Goal: Transaction & Acquisition: Purchase product/service

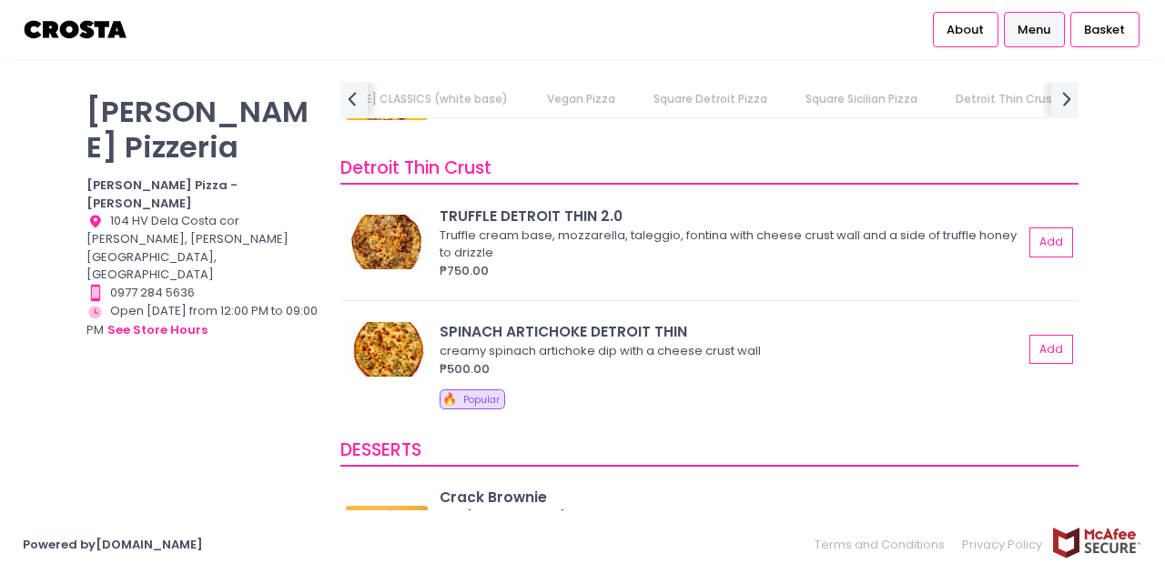
scroll to position [3348, 0]
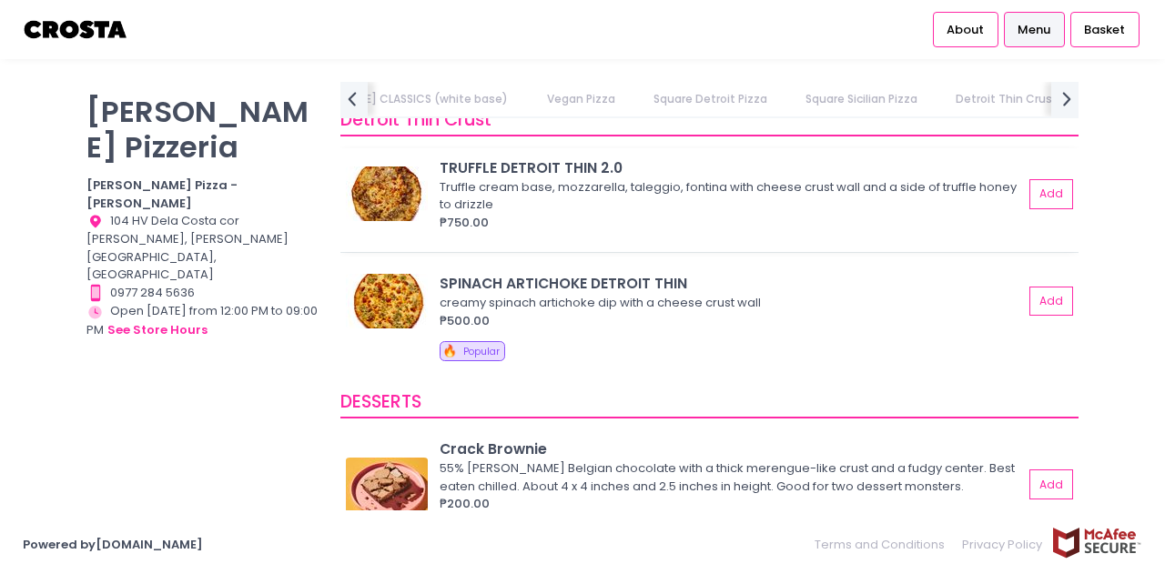
click at [932, 214] on div "₱750.00" at bounding box center [730, 223] width 583 height 18
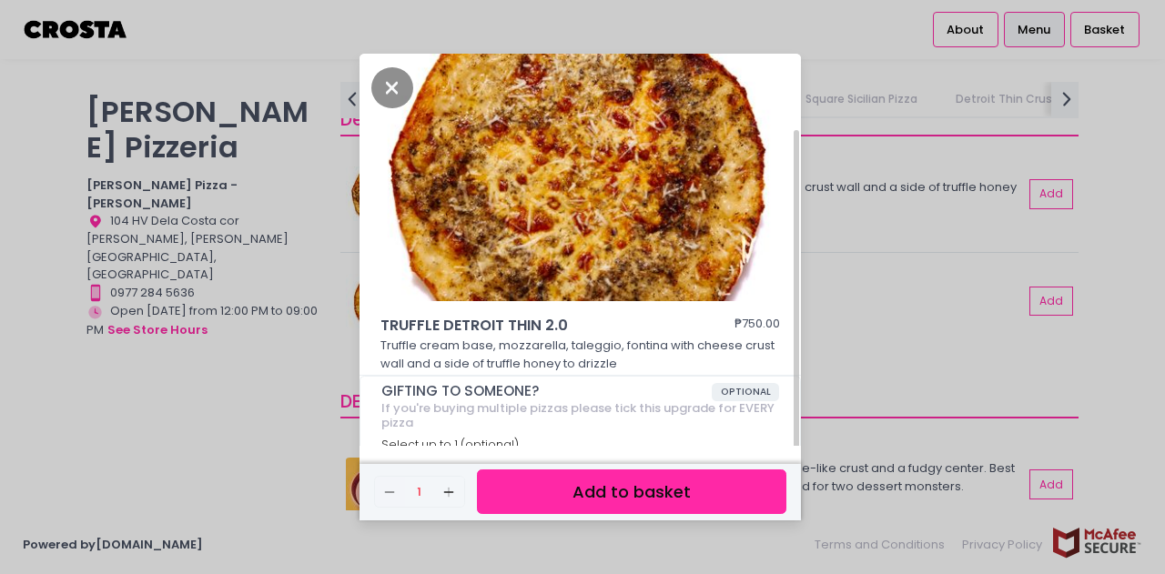
scroll to position [40, 0]
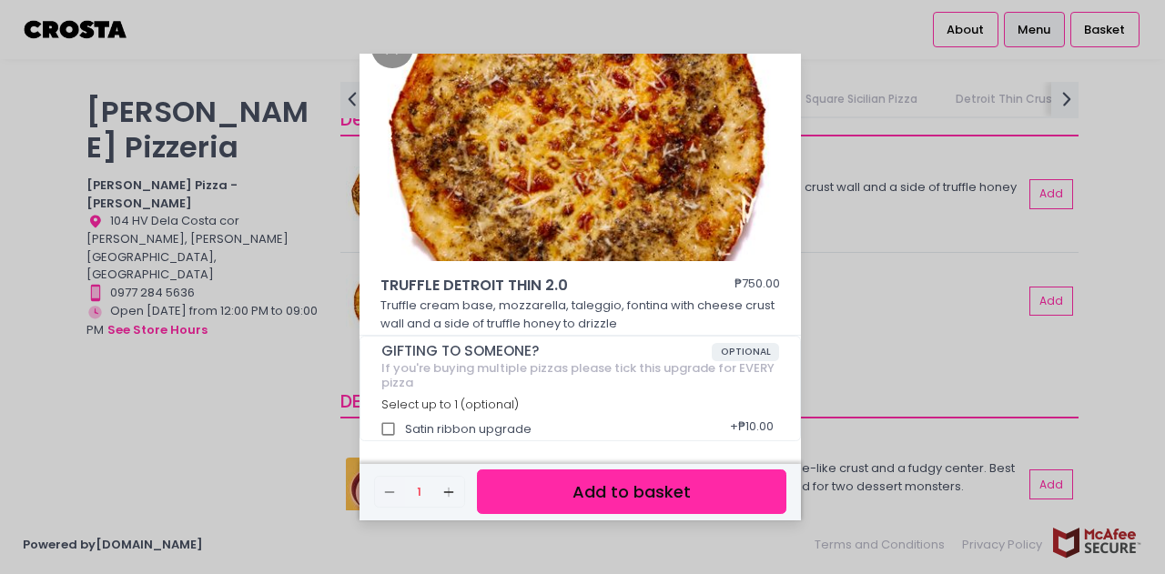
click at [843, 413] on div "TRUFFLE DETROIT THIN 2.0 ₱750.00 Truffle cream base, mozzarella, taleggio, font…" at bounding box center [582, 287] width 1165 height 574
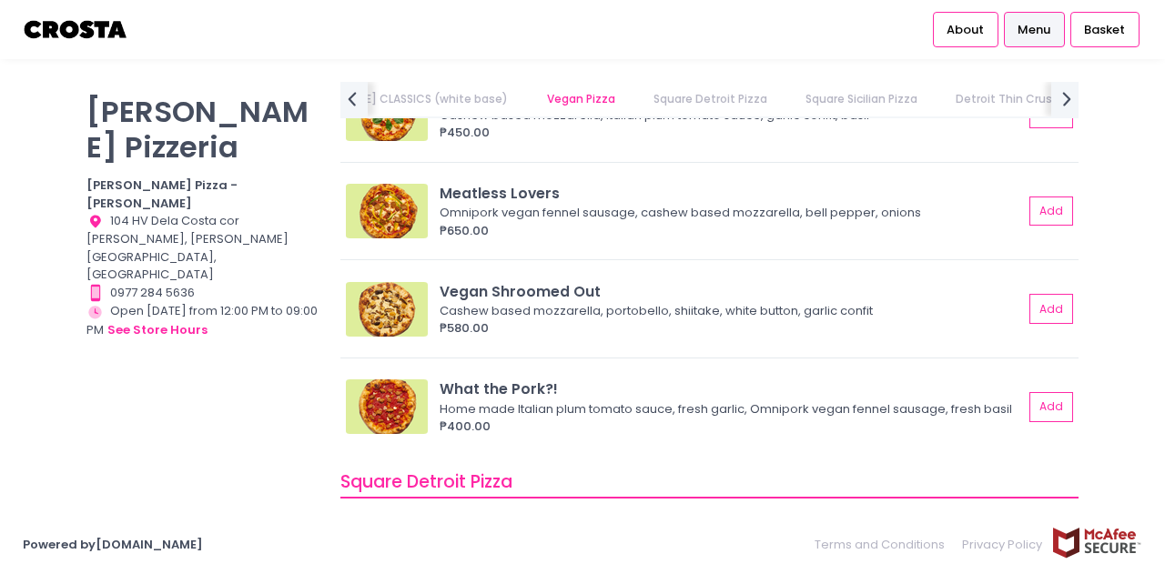
scroll to position [1711, 0]
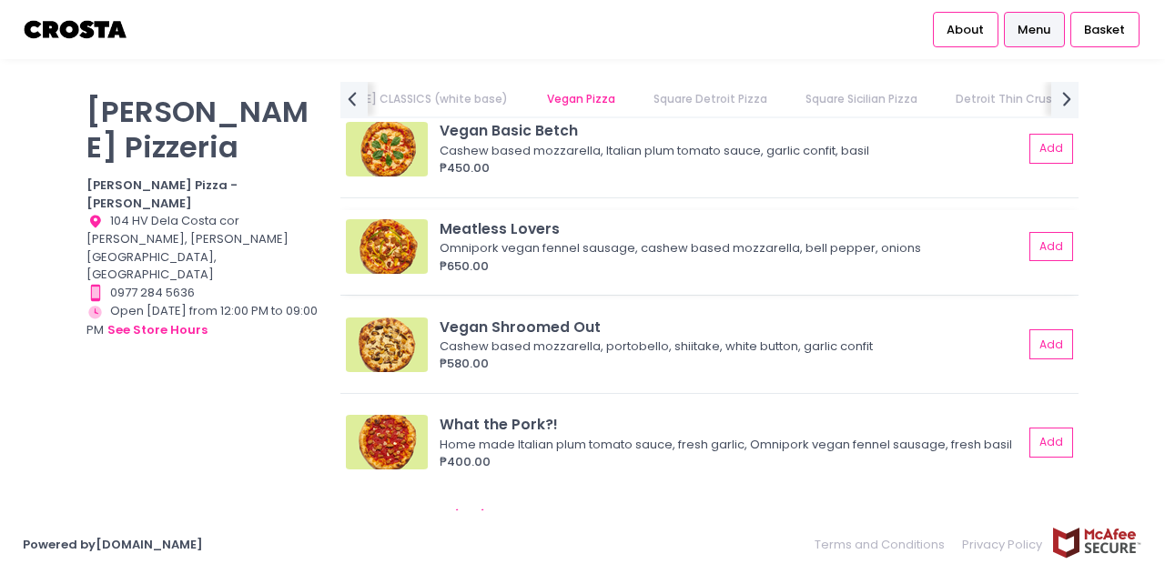
click at [657, 261] on div "₱650.00" at bounding box center [730, 267] width 583 height 18
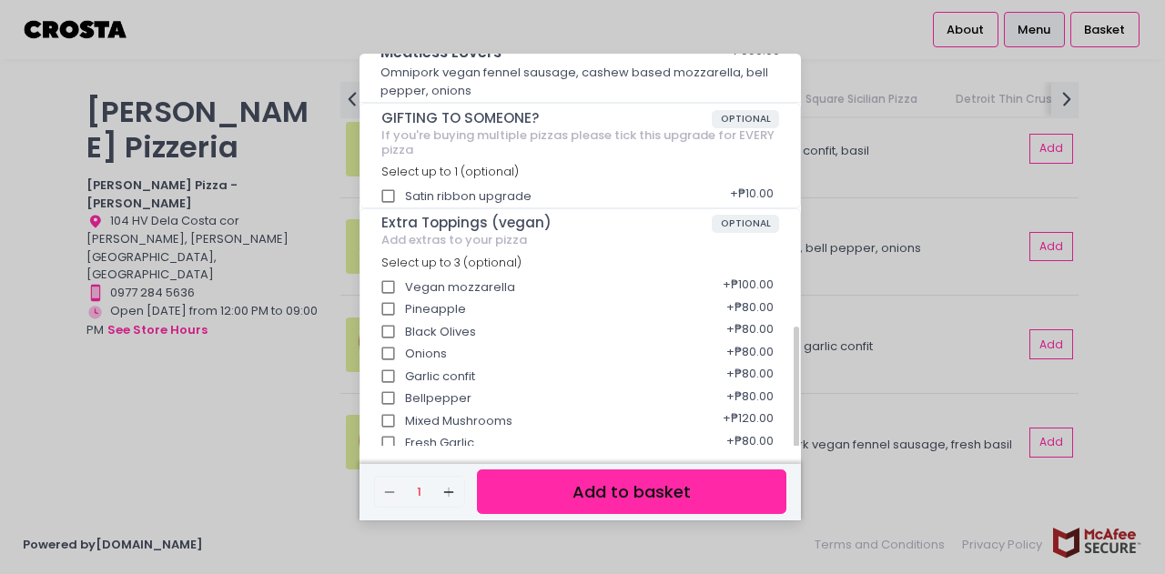
scroll to position [389, 0]
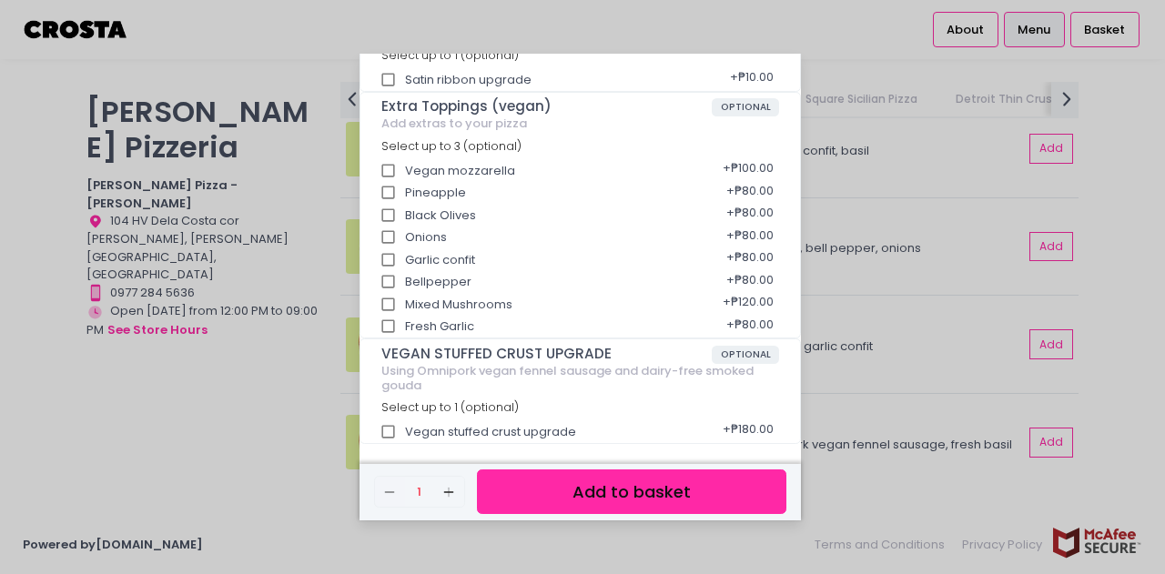
click at [868, 338] on div "Meatless Lovers ₱650.00 Omnipork vegan fennel sausage, cashew based mozzarella,…" at bounding box center [582, 287] width 1165 height 574
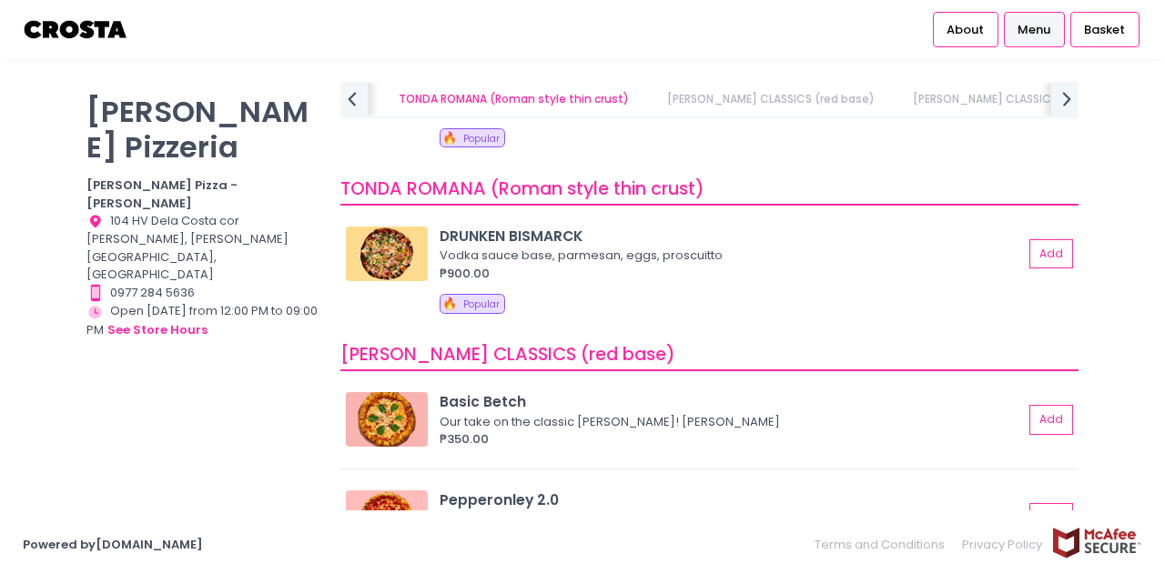
scroll to position [0, 0]
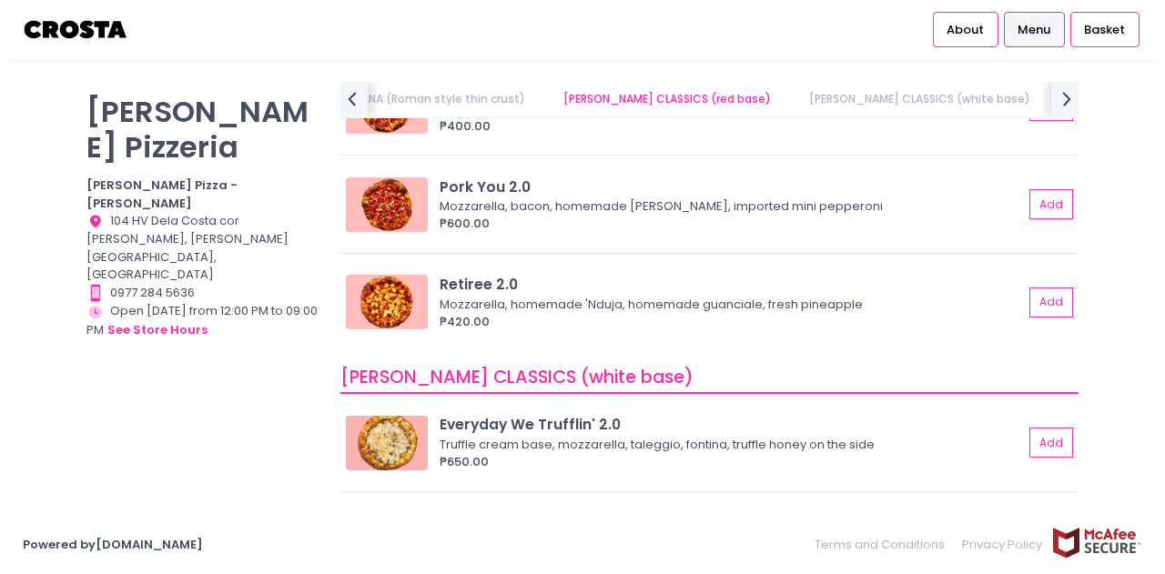
click at [624, 212] on div "Mozzarella, bacon, homemade [PERSON_NAME], imported mini pepperoni" at bounding box center [728, 206] width 578 height 18
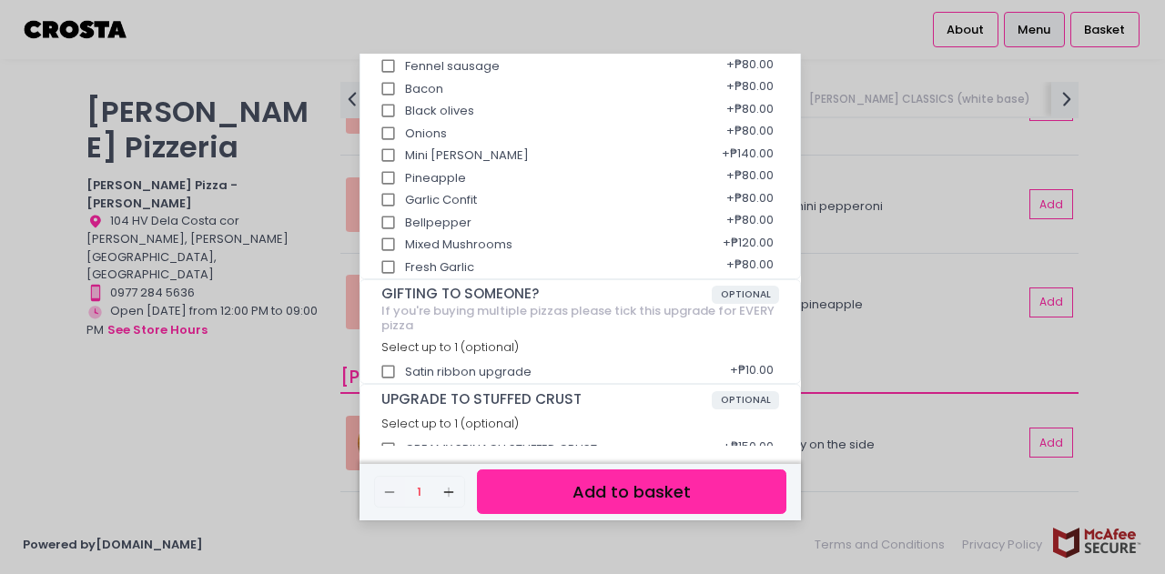
click at [911, 416] on div "Pork You 2.0 ₱600.00 Mozzarella, bacon, homemade [PERSON_NAME], imported mini p…" at bounding box center [582, 287] width 1165 height 574
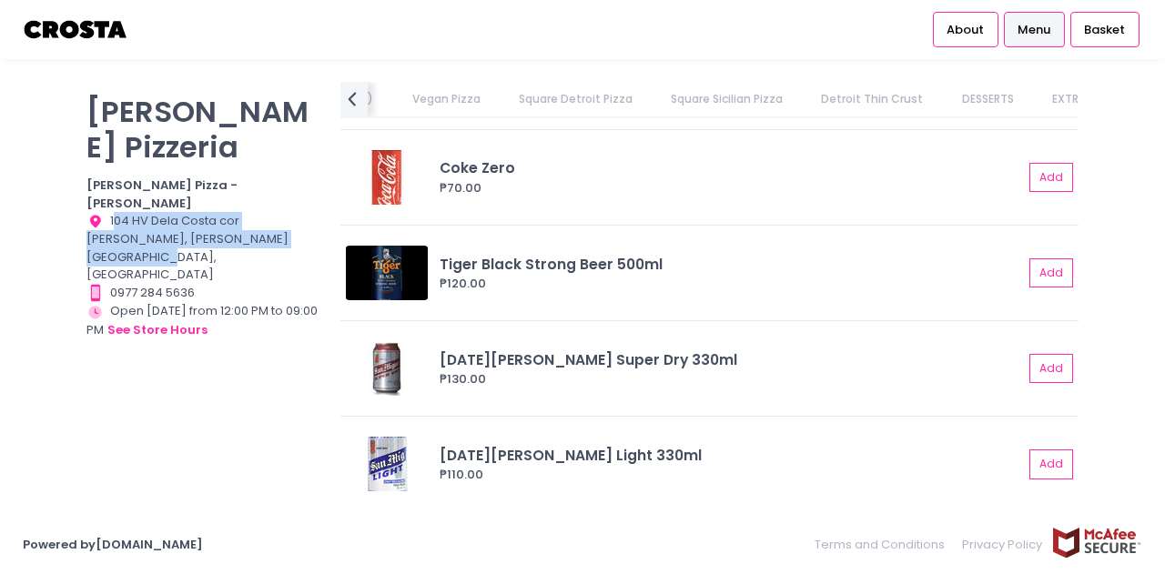
drag, startPoint x: 113, startPoint y: 171, endPoint x: 248, endPoint y: 183, distance: 136.1
click at [248, 212] on div "Location Created with Sketch. 104 HV Dela Costa cor [PERSON_NAME], [PERSON_NAME…" at bounding box center [201, 248] width 231 height 72
copy div "04 HV Dela Costa cor [PERSON_NAME], [PERSON_NAME][GEOGRAPHIC_DATA], [GEOGRAPHIC…"
click at [195, 320] on button "see store hours" at bounding box center [157, 330] width 102 height 20
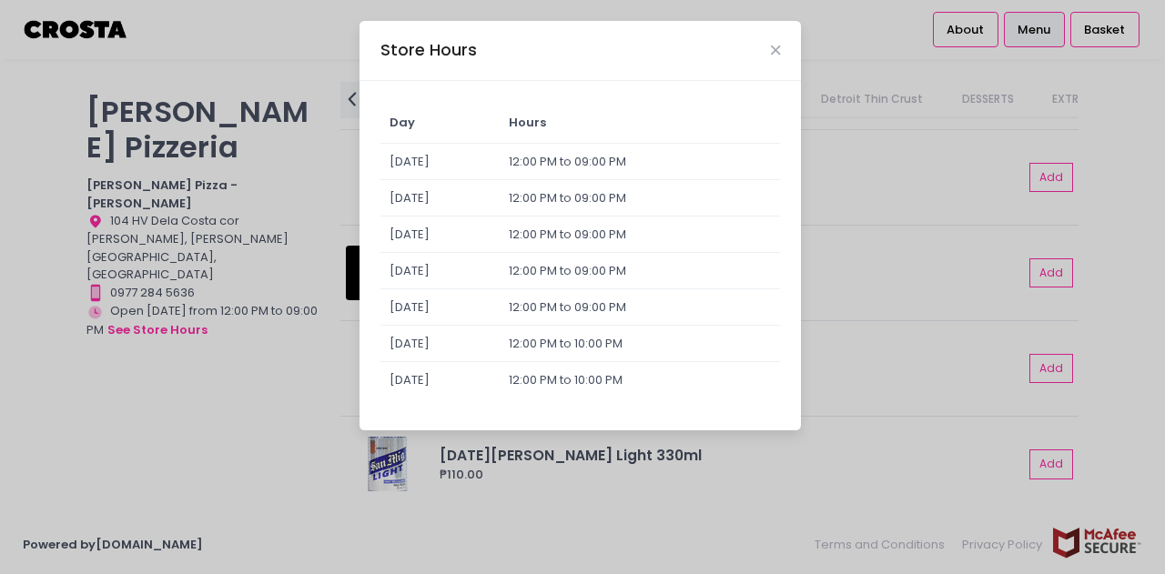
click at [303, 110] on div "Store Hours Day Hours [DATE] 12:00 PM to 09:00 PM [DATE] 12:00 PM to 09:00 PM […" at bounding box center [582, 287] width 1165 height 574
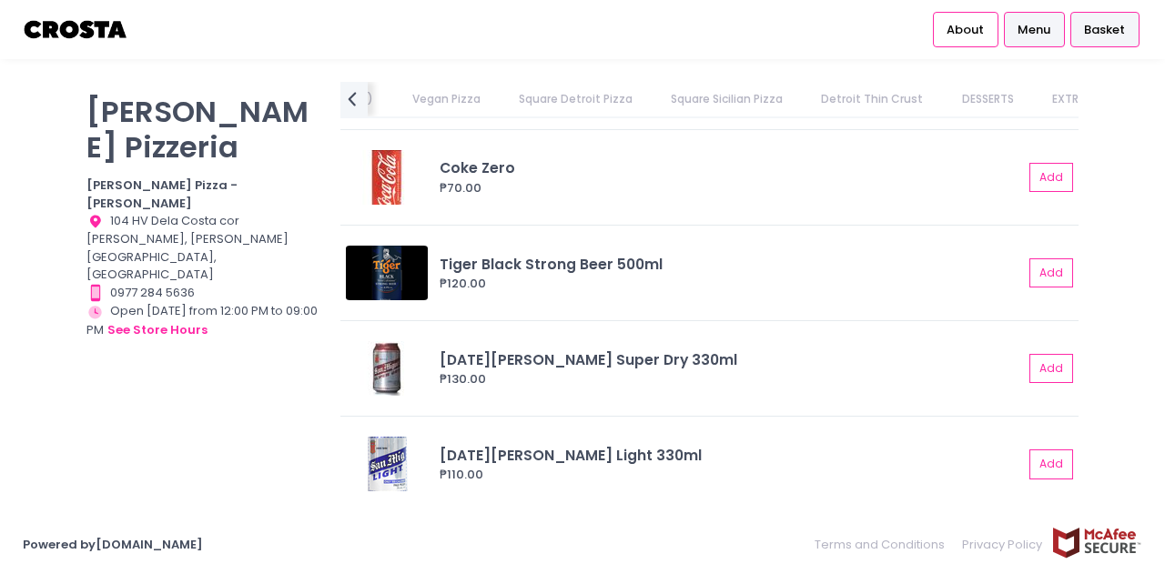
click at [1092, 35] on span "Basket" at bounding box center [1104, 30] width 41 height 18
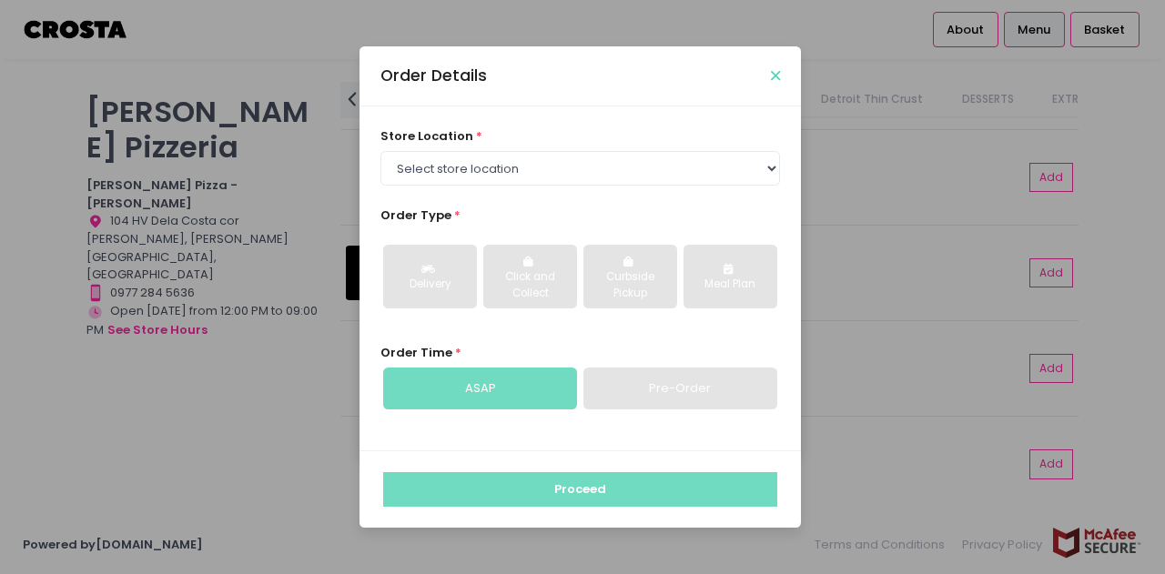
click at [772, 70] on icon "Close" at bounding box center [775, 76] width 9 height 14
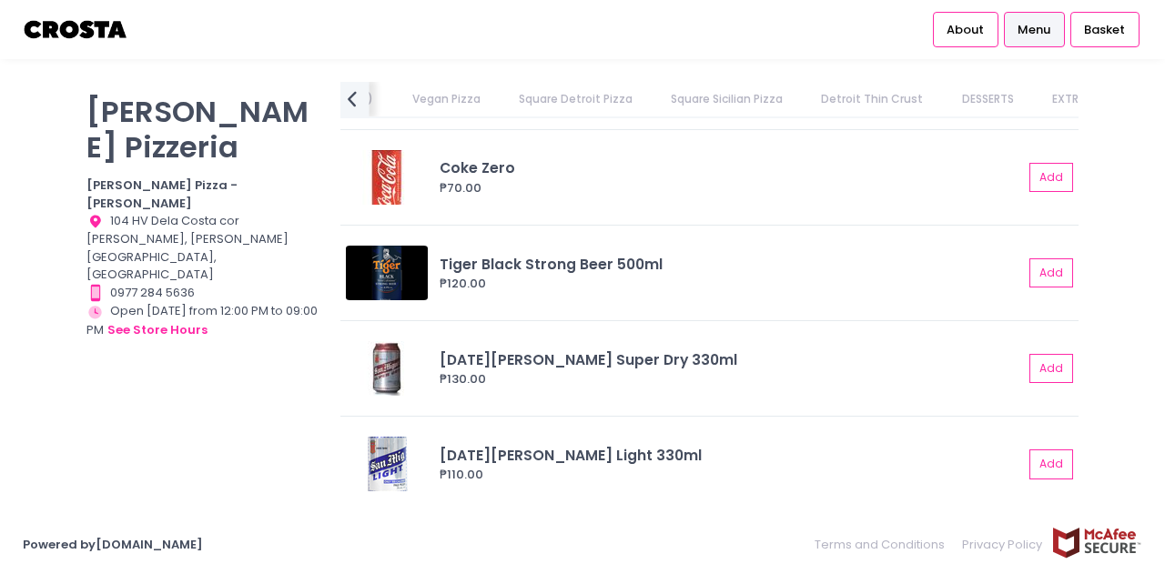
click at [351, 92] on icon "prev Created with Sketch." at bounding box center [351, 99] width 26 height 26
click at [672, 104] on link "Vegan Pizza" at bounding box center [724, 99] width 104 height 35
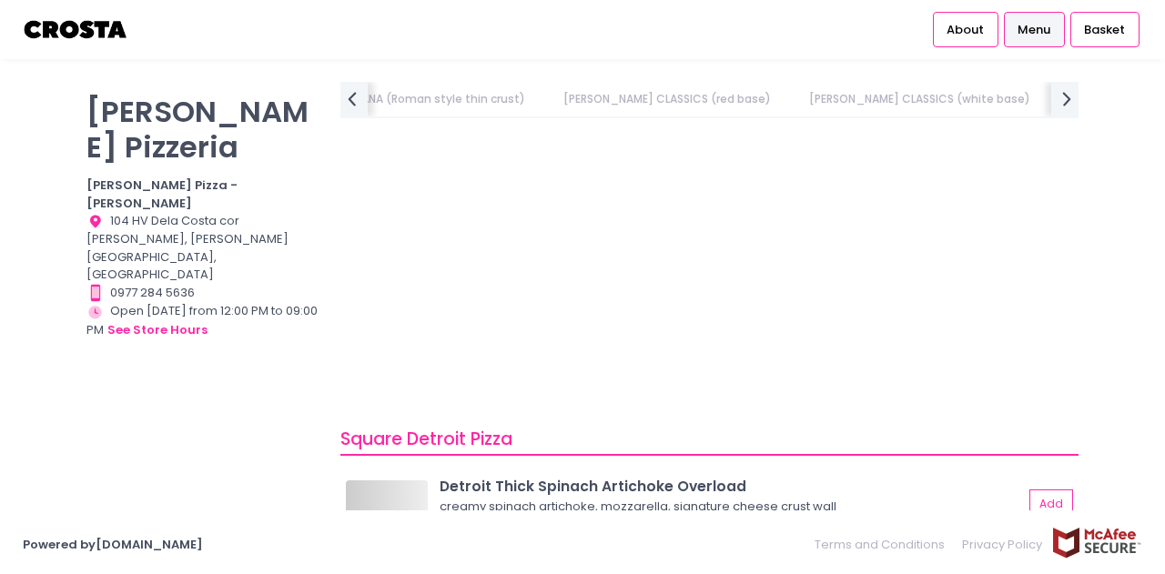
scroll to position [1650, 0]
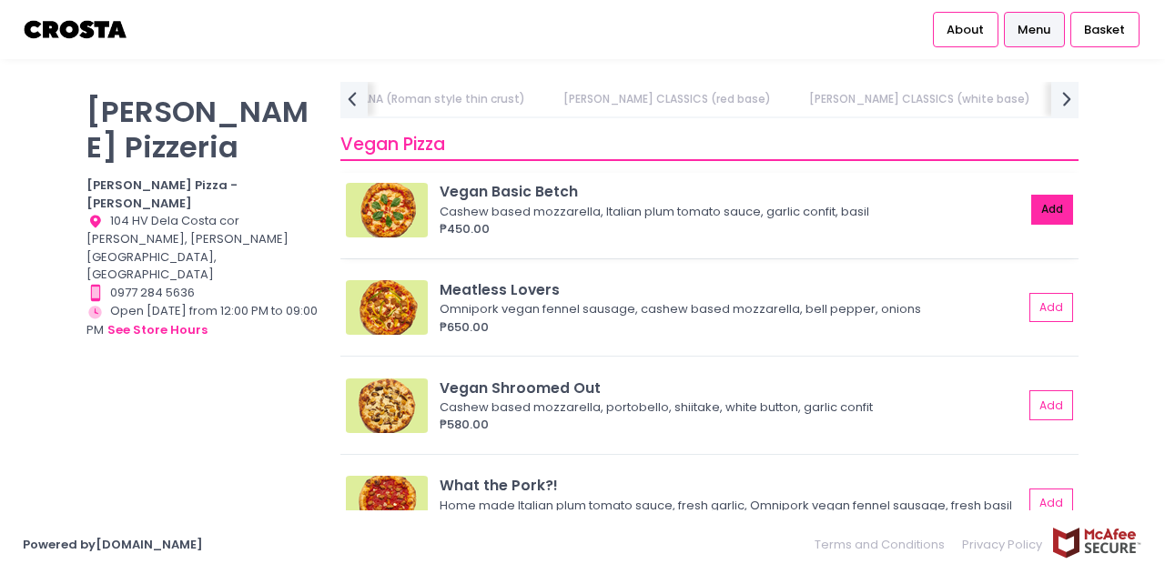
click at [1045, 220] on button "Add" at bounding box center [1052, 210] width 42 height 30
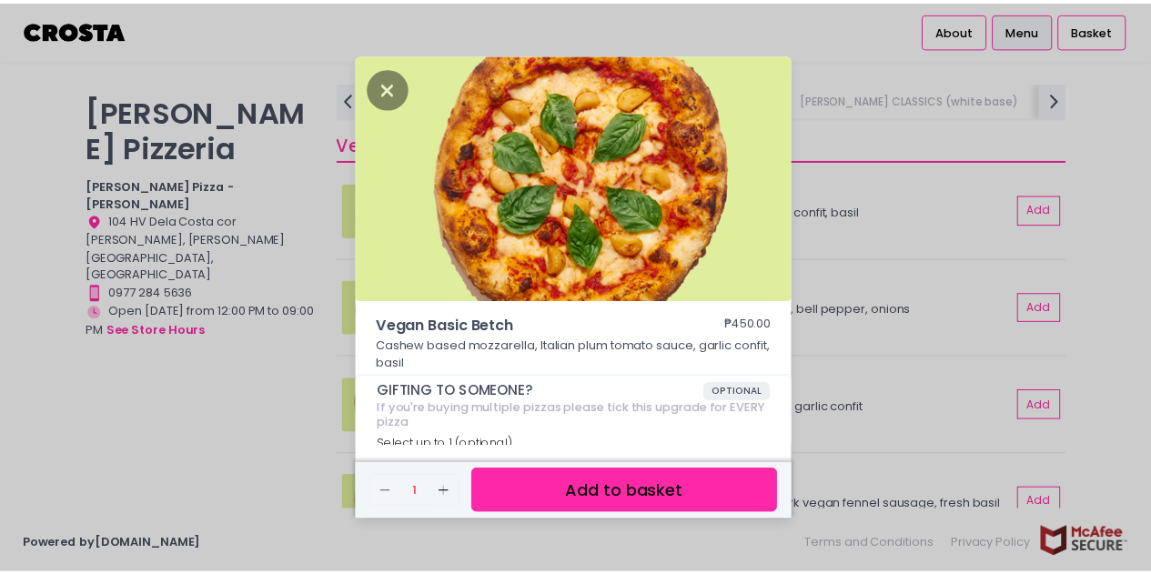
scroll to position [182, 0]
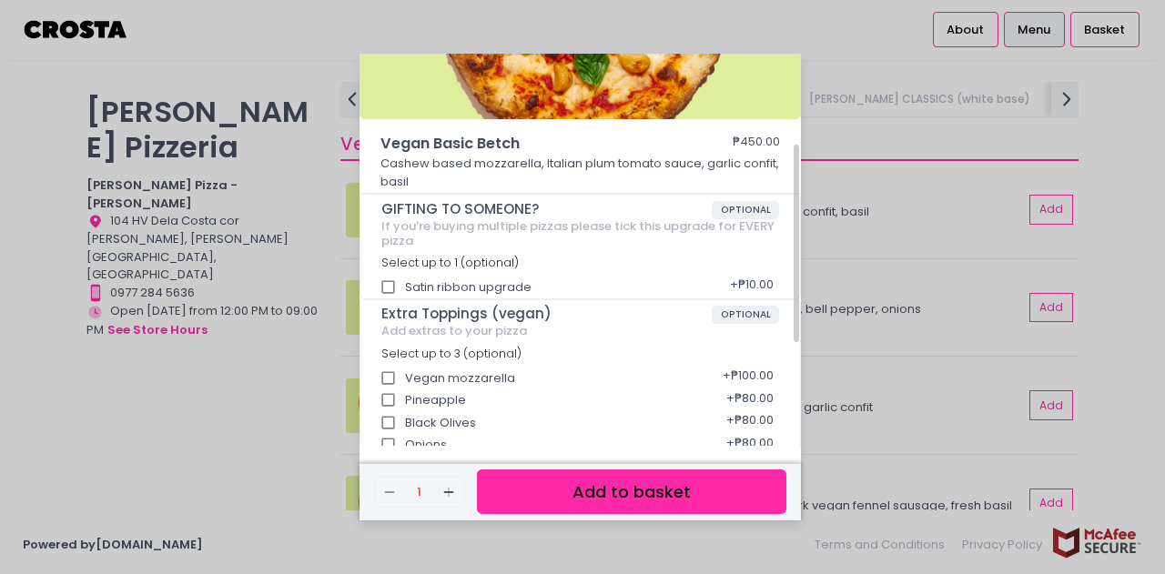
click at [672, 485] on button "Add to basket" at bounding box center [631, 492] width 309 height 45
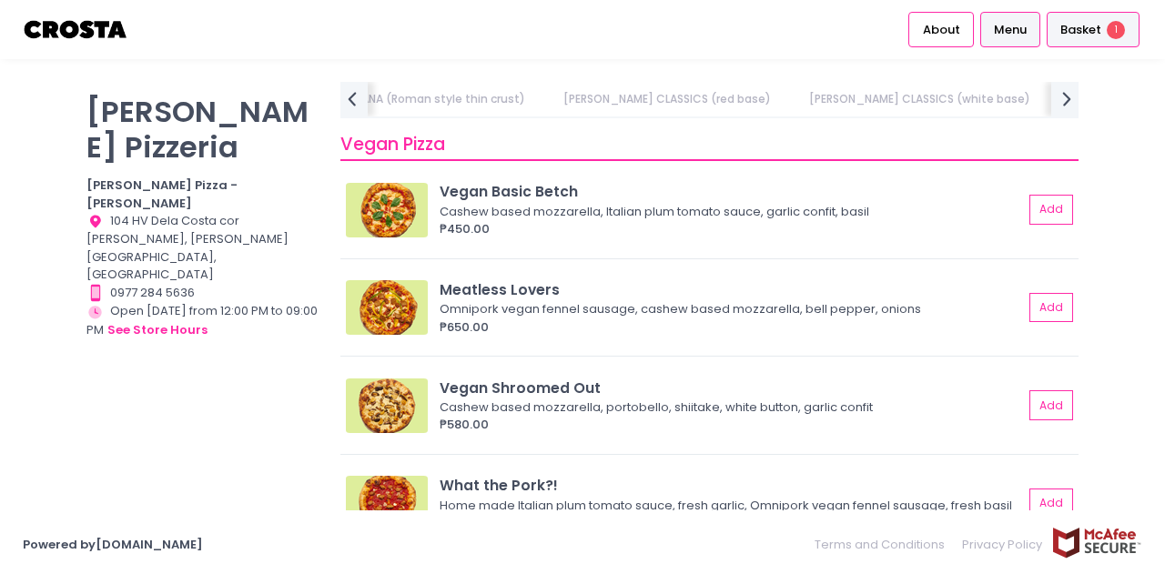
click at [1073, 35] on span "Basket" at bounding box center [1080, 30] width 41 height 18
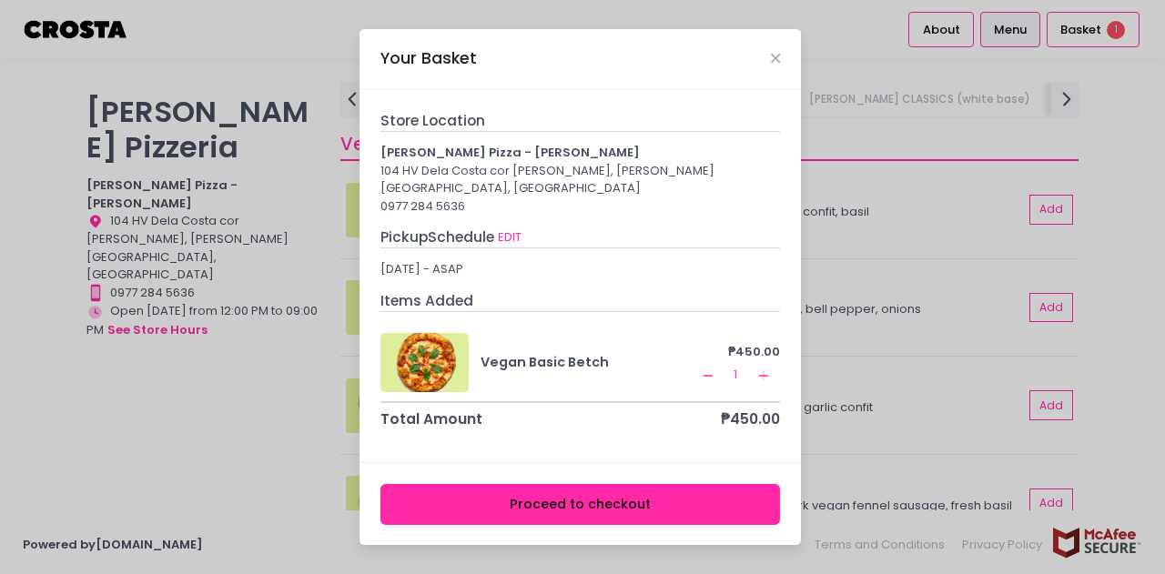
drag, startPoint x: 637, startPoint y: 471, endPoint x: 628, endPoint y: 464, distance: 11.7
click at [637, 472] on div "Proceed to checkout" at bounding box center [579, 503] width 441 height 83
click at [622, 496] on button "Proceed to checkout" at bounding box center [580, 504] width 400 height 41
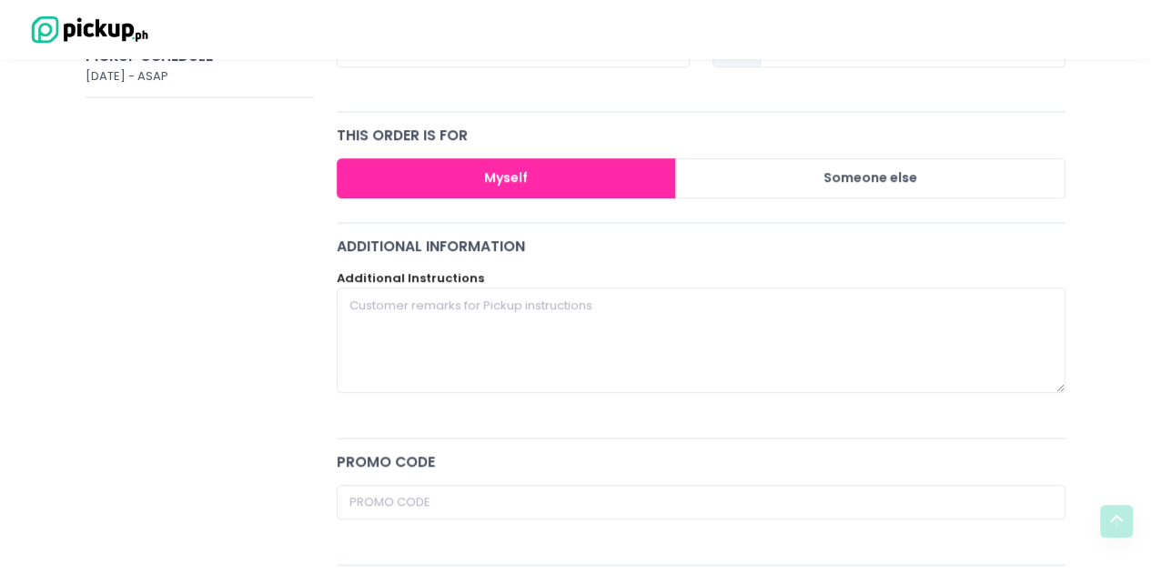
scroll to position [455, 0]
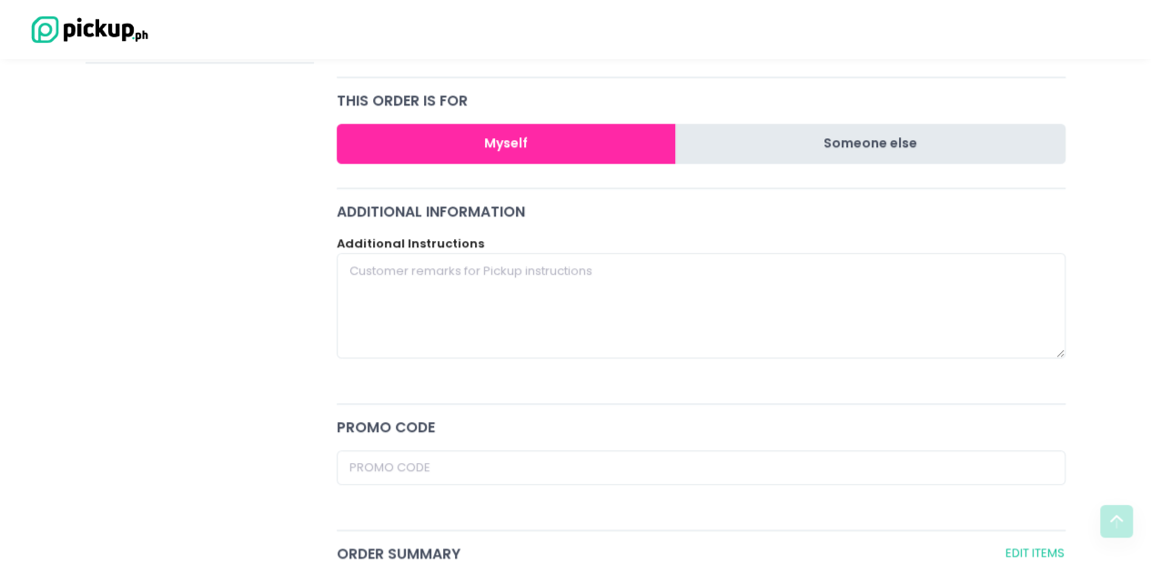
click at [879, 145] on button "Someone else" at bounding box center [870, 144] width 390 height 41
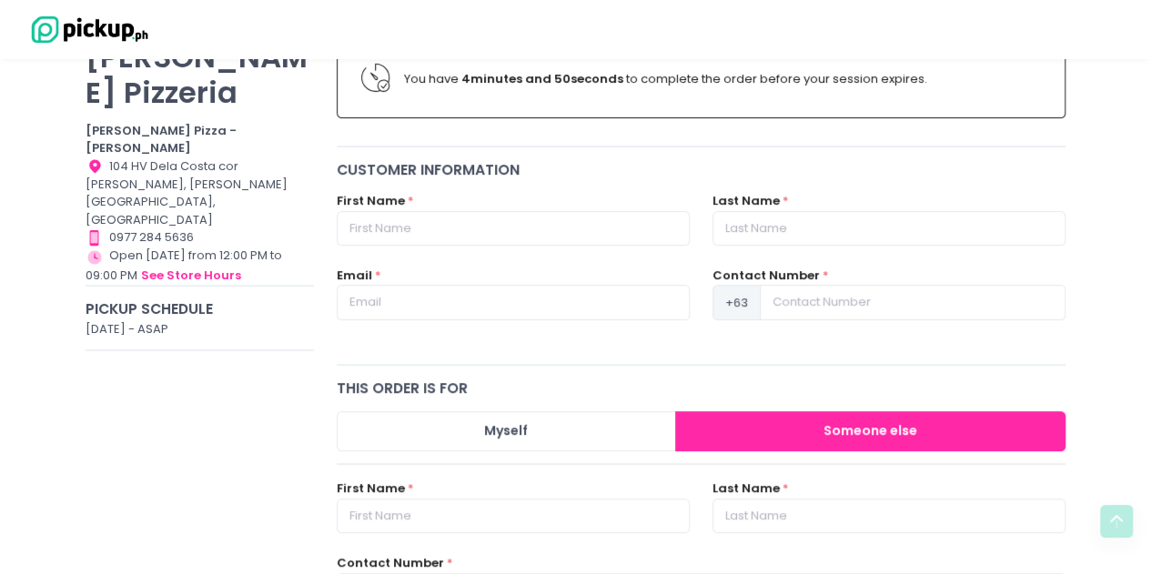
scroll to position [116, 0]
